Goal: Find specific fact: Find specific fact

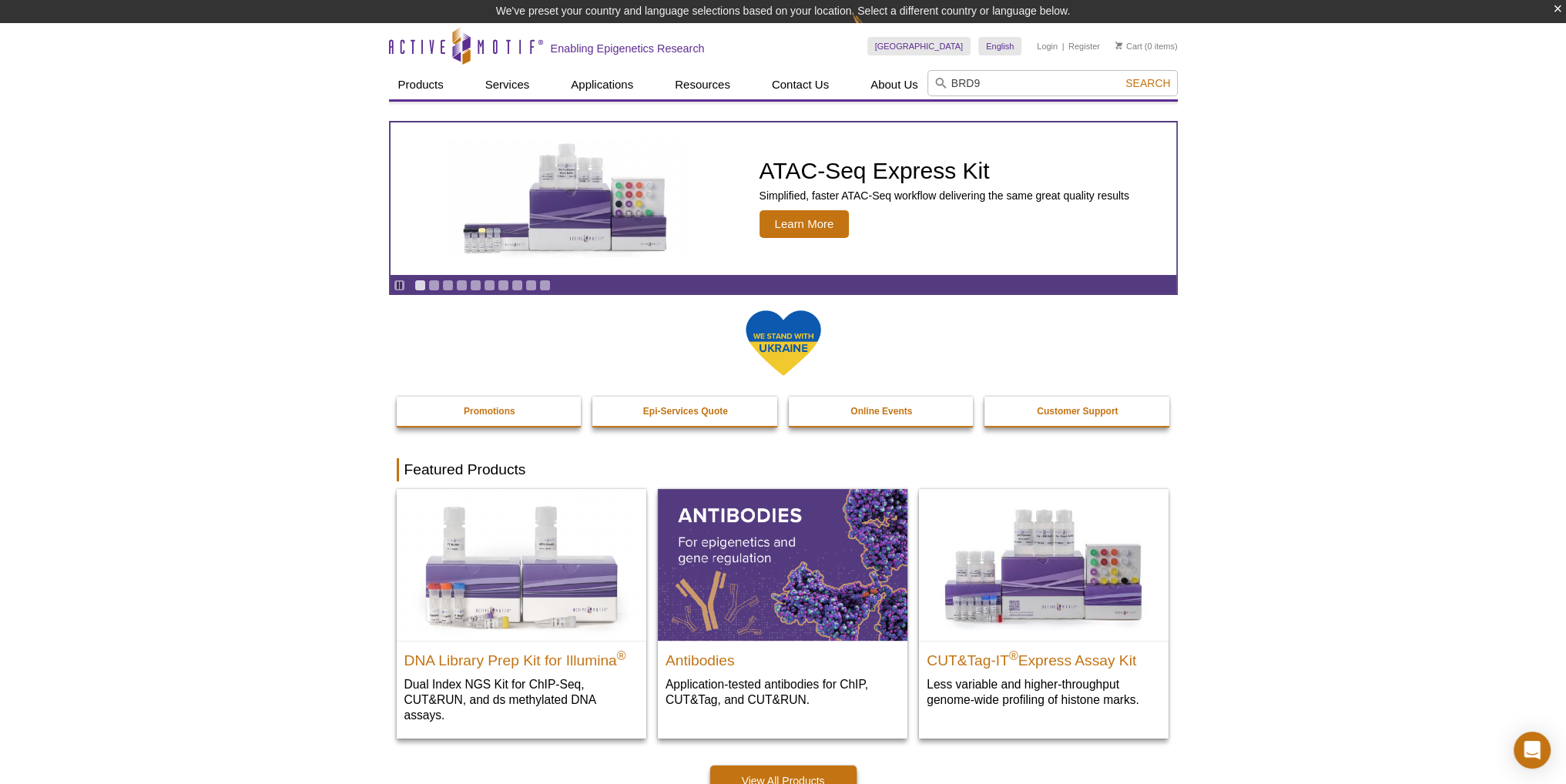
type input "BRD9"
click at [1138, 90] on button "Search" at bounding box center [1147, 83] width 54 height 14
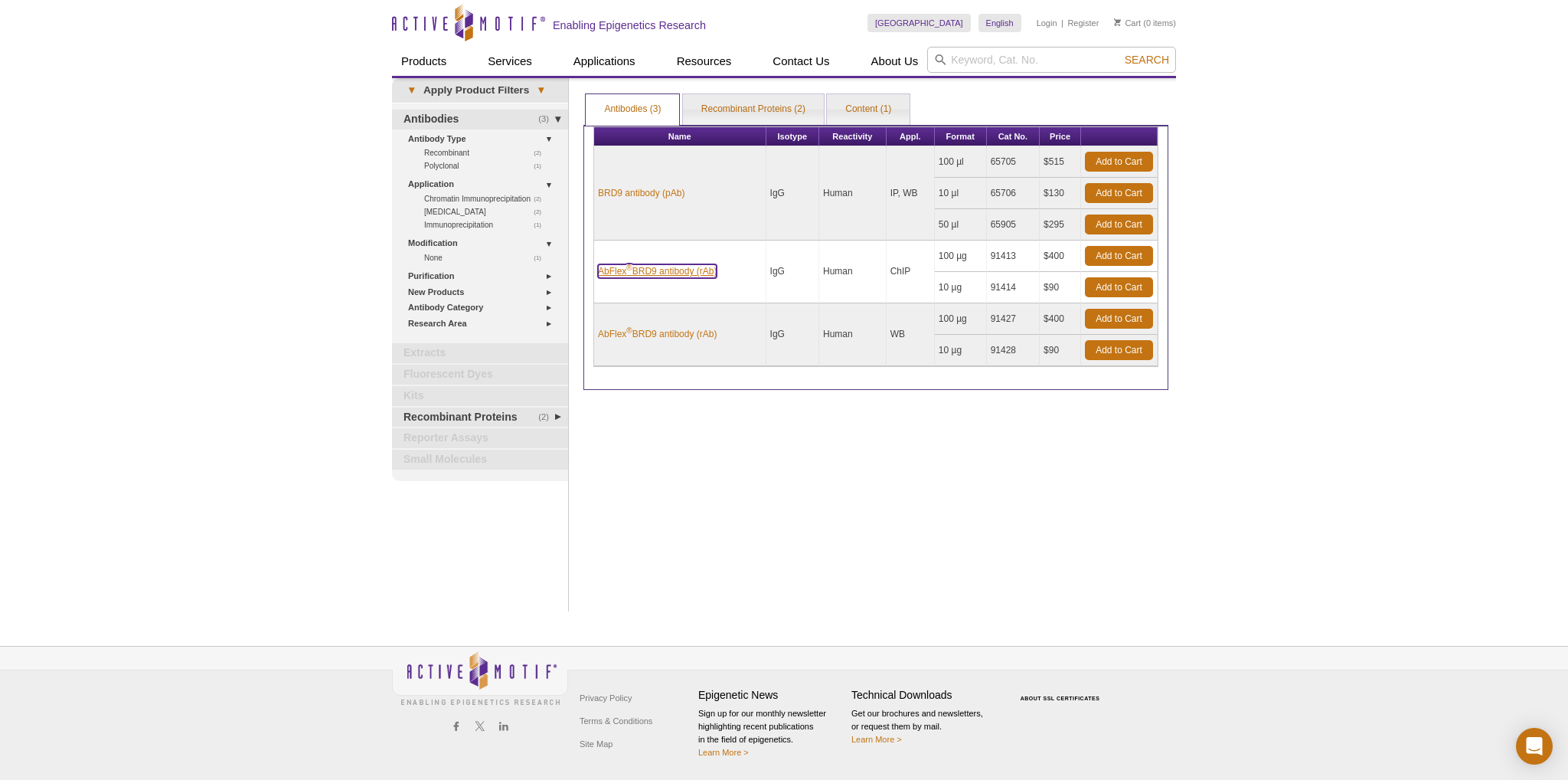
click at [692, 274] on link "AbFlex ® BRD9 antibody (rAb)" at bounding box center [657, 271] width 119 height 14
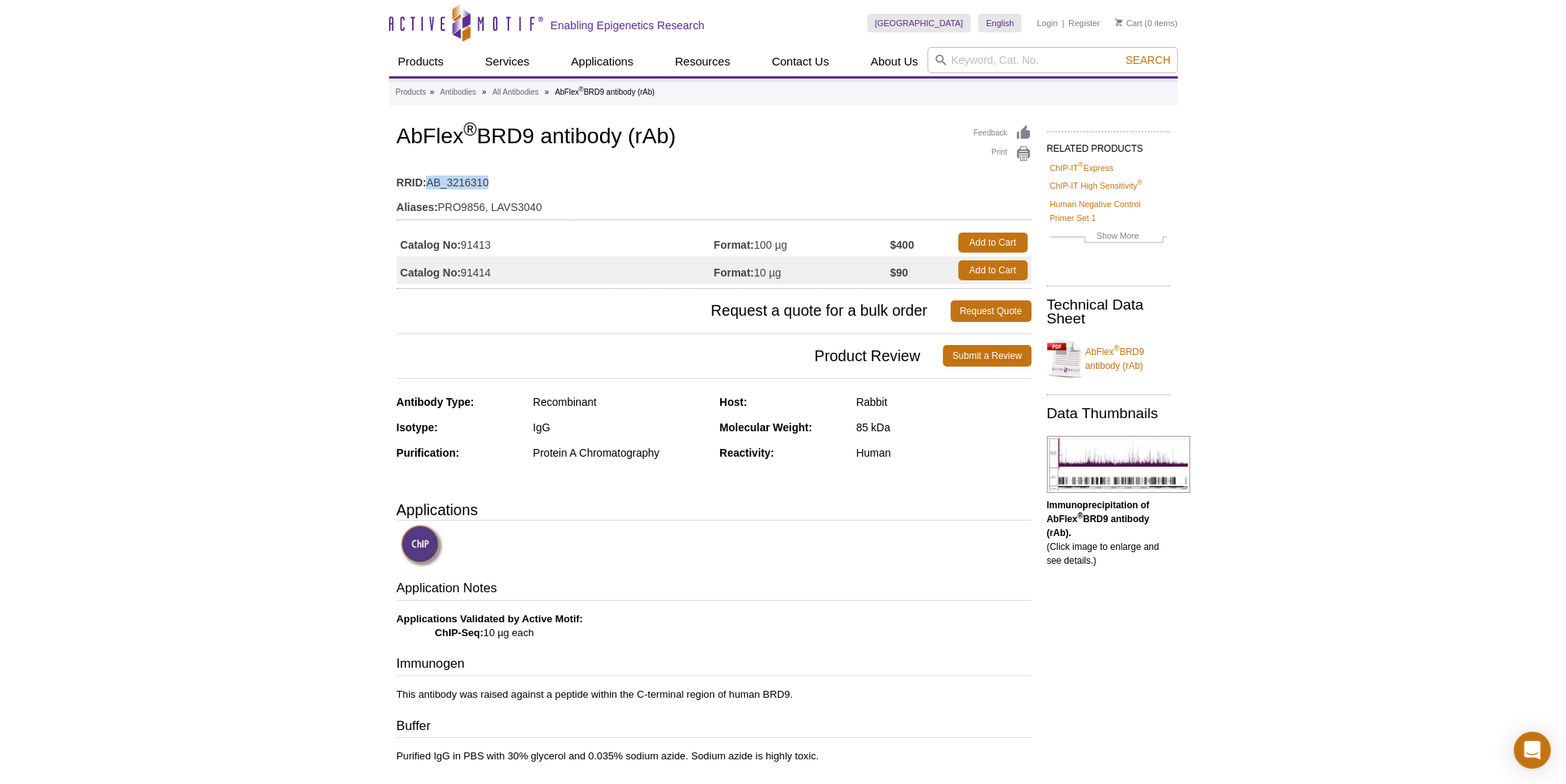
drag, startPoint x: 427, startPoint y: 181, endPoint x: 499, endPoint y: 188, distance: 72.3
click at [499, 188] on td "RRID: AB_3216310" at bounding box center [714, 178] width 635 height 24
copy td "AB_3216310"
click at [525, 194] on td "Aliases: PRO9856, LAVS3040" at bounding box center [714, 202] width 635 height 24
drag, startPoint x: 465, startPoint y: 269, endPoint x: 500, endPoint y: 271, distance: 35.1
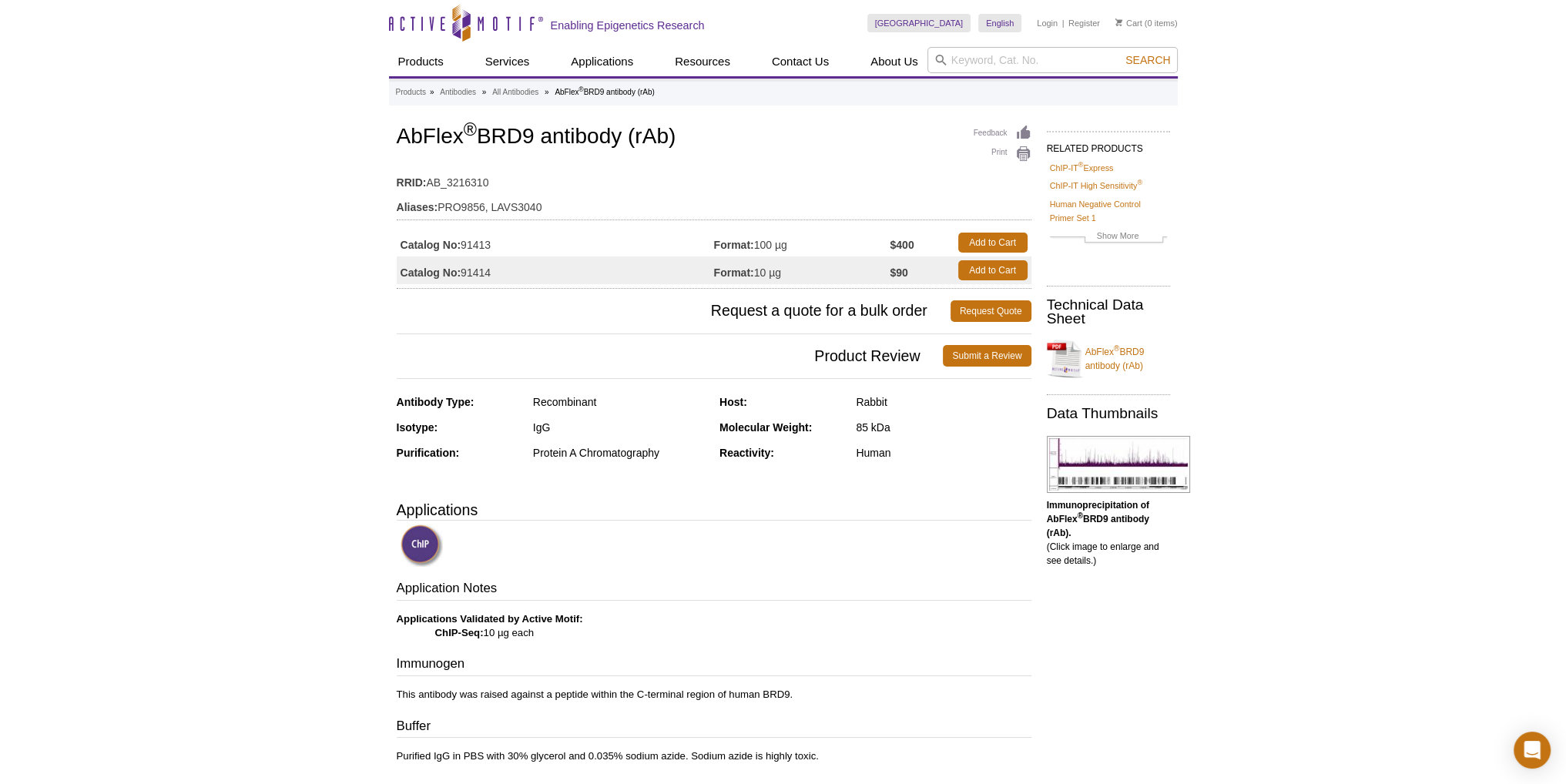
click at [500, 271] on td "Catalog No: 91414" at bounding box center [556, 270] width 317 height 27
copy td "91414"
